Goal: Information Seeking & Learning: Learn about a topic

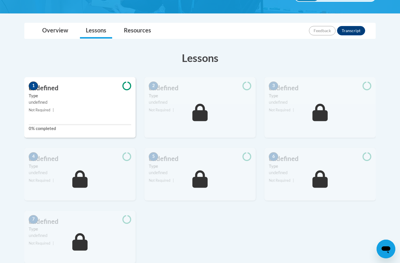
click at [81, 102] on div "undefined" at bounding box center [80, 102] width 102 height 6
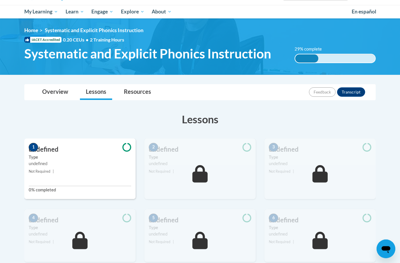
scroll to position [69, 0]
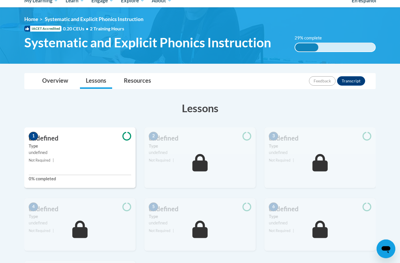
click at [89, 161] on small "Not Required |" at bounding box center [79, 161] width 111 height 6
click at [35, 139] on span "1" at bounding box center [33, 136] width 9 height 9
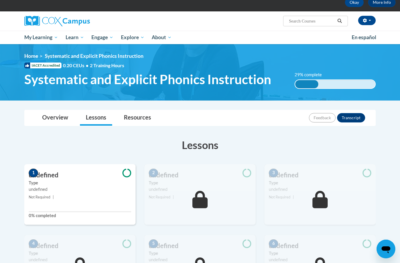
scroll to position [0, 0]
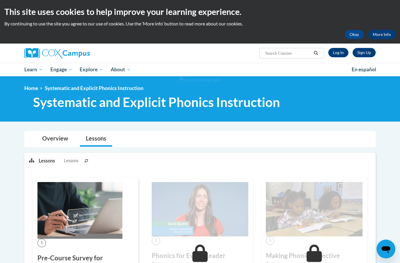
click at [334, 52] on link "Log In" at bounding box center [338, 52] width 20 height 9
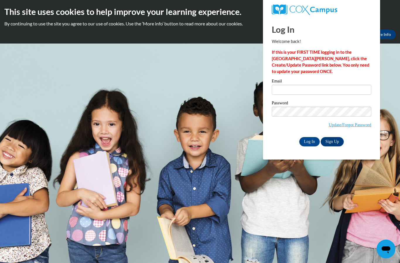
click at [295, 95] on div "Email" at bounding box center [321, 89] width 99 height 20
click at [294, 92] on input "Email" at bounding box center [321, 90] width 99 height 10
type input "nair.anya27@gmail.com"
click at [309, 141] on input "Log In" at bounding box center [309, 141] width 20 height 9
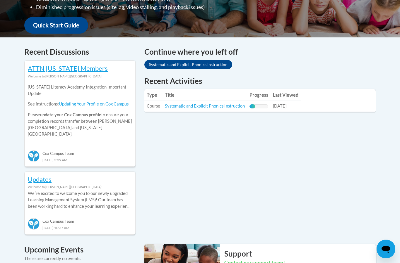
scroll to position [217, 0]
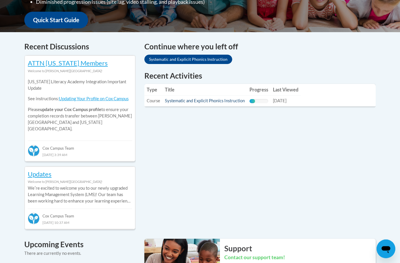
click at [214, 102] on link "Systematic and Explicit Phonics Instruction" at bounding box center [205, 101] width 80 height 5
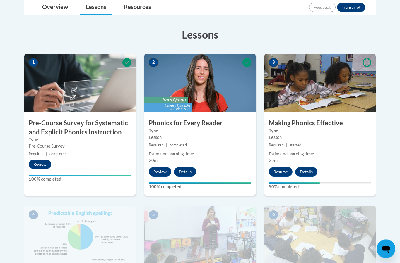
scroll to position [145, 0]
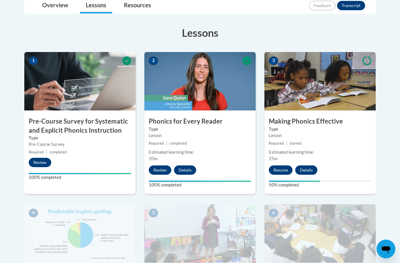
click at [280, 173] on button "Resume" at bounding box center [281, 170] width 24 height 9
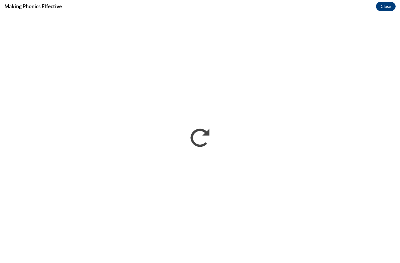
scroll to position [0, 0]
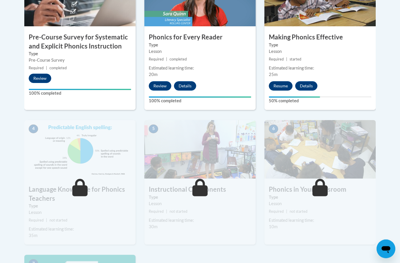
scroll to position [229, 0]
click at [282, 89] on button "Resume" at bounding box center [281, 85] width 24 height 9
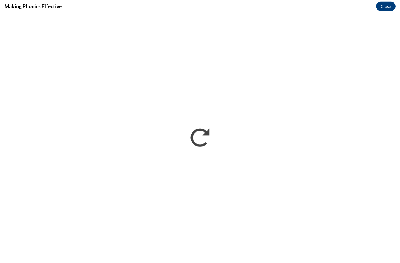
scroll to position [443, 0]
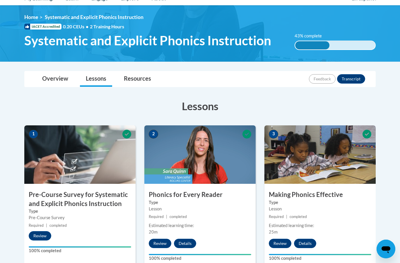
scroll to position [71, 0]
